Goal: Task Accomplishment & Management: Use online tool/utility

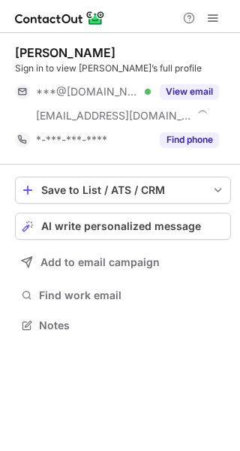
scroll to position [315, 240]
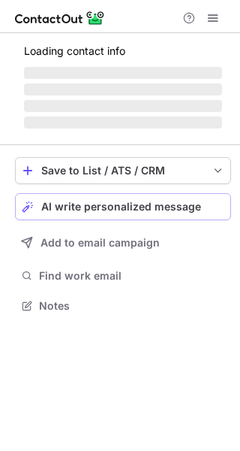
scroll to position [291, 240]
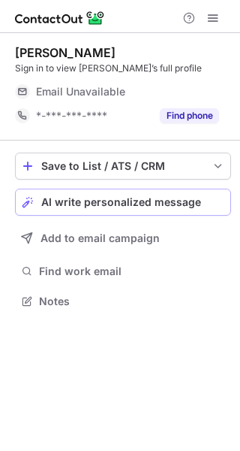
click at [141, 200] on span "AI write personalized message" at bounding box center [121, 202] width 160 height 12
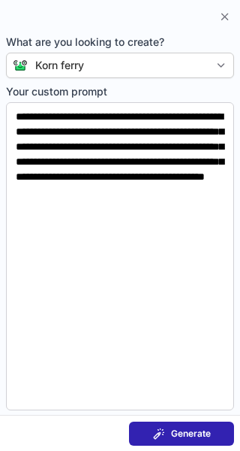
click at [160, 434] on span at bounding box center [159, 433] width 12 height 12
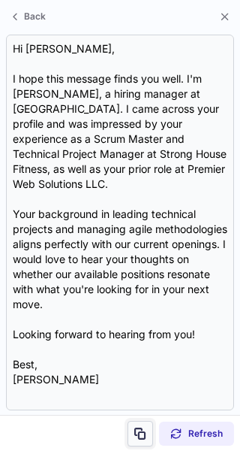
click at [140, 430] on span at bounding box center [140, 433] width 12 height 12
